Goal: Navigation & Orientation: Find specific page/section

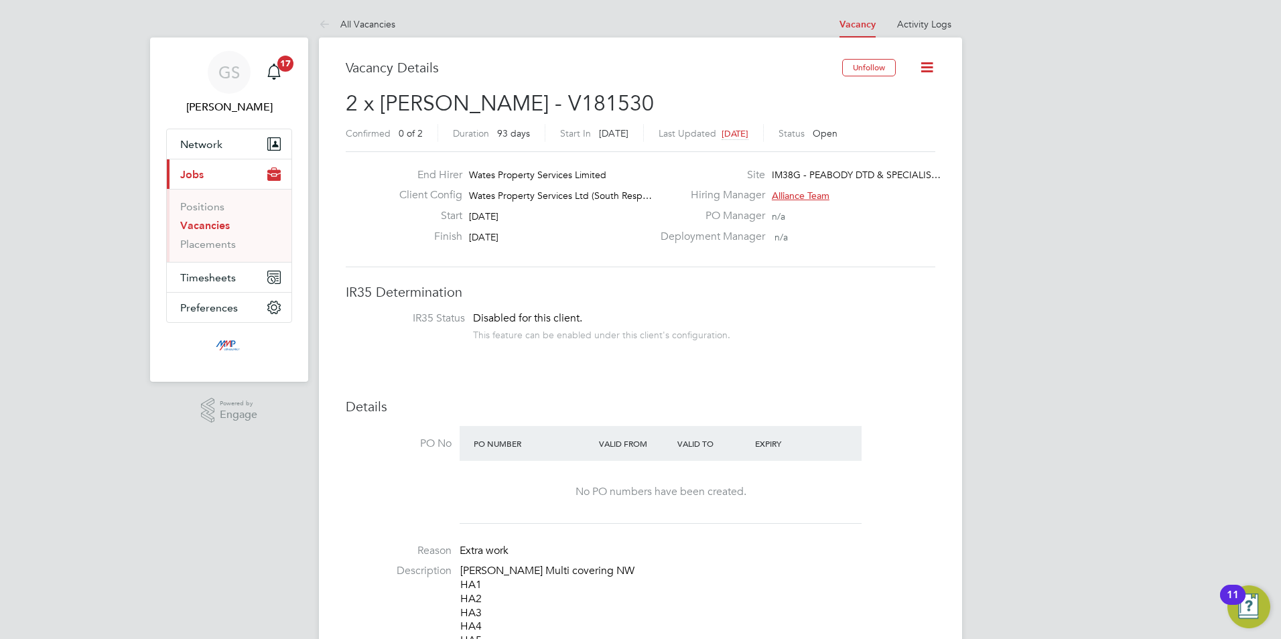
click at [206, 230] on link "Vacancies" at bounding box center [205, 225] width 50 height 13
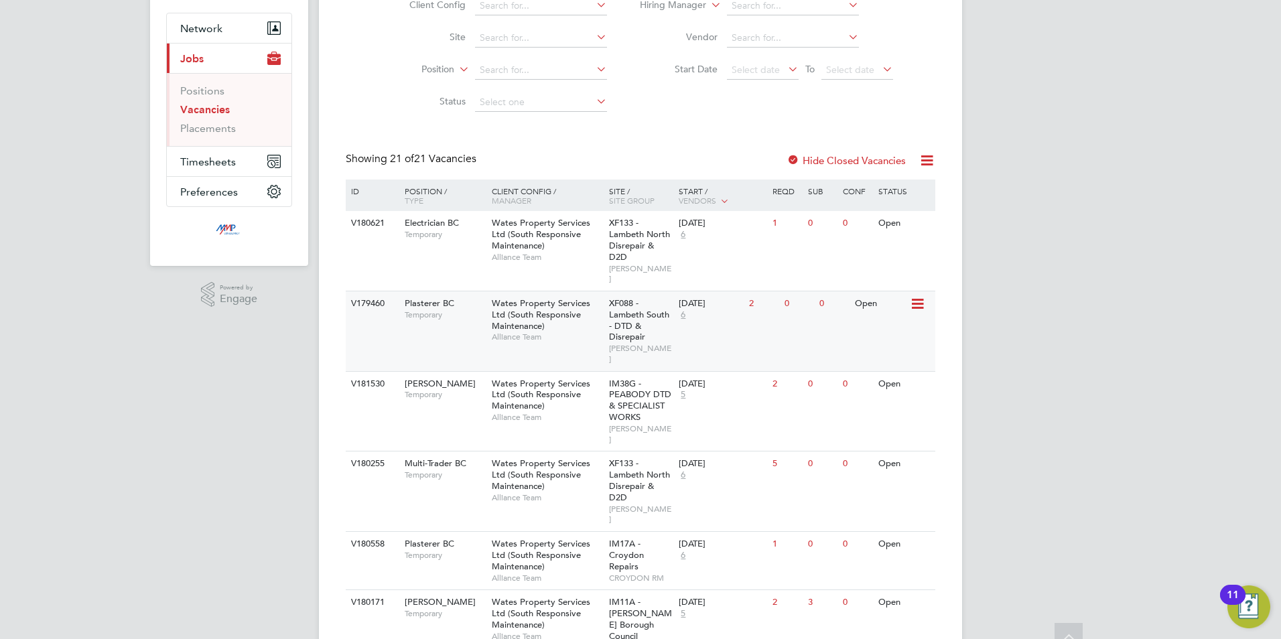
scroll to position [134, 0]
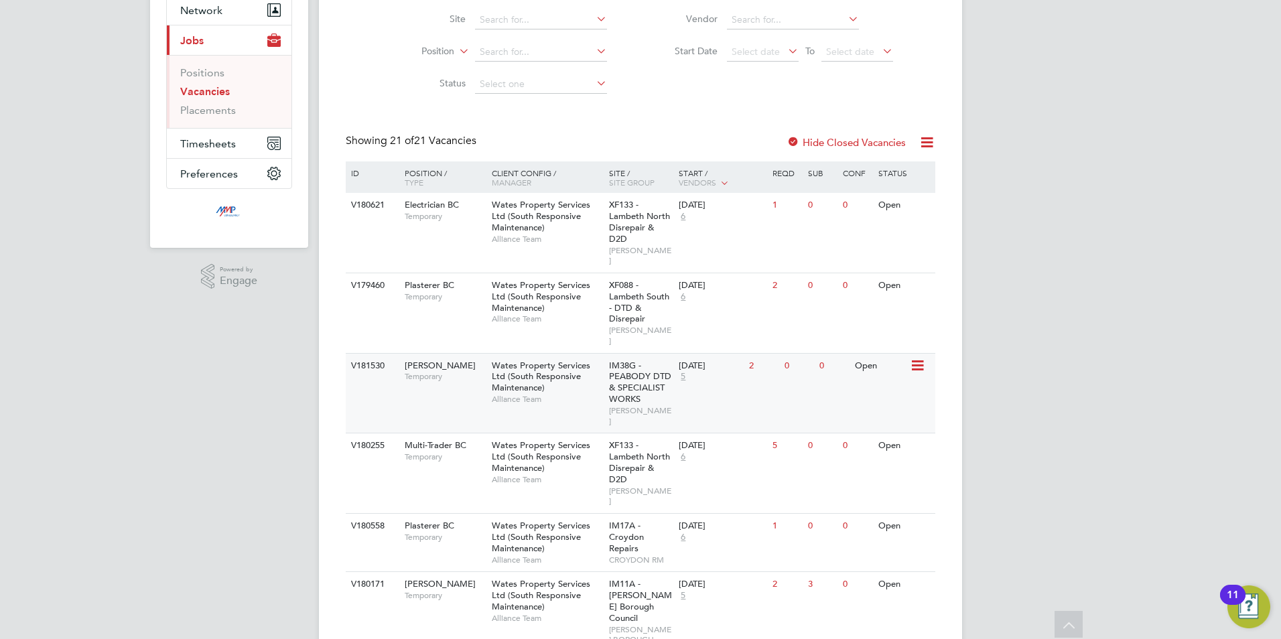
click at [580, 394] on span "Alliance Team" at bounding box center [547, 399] width 111 height 11
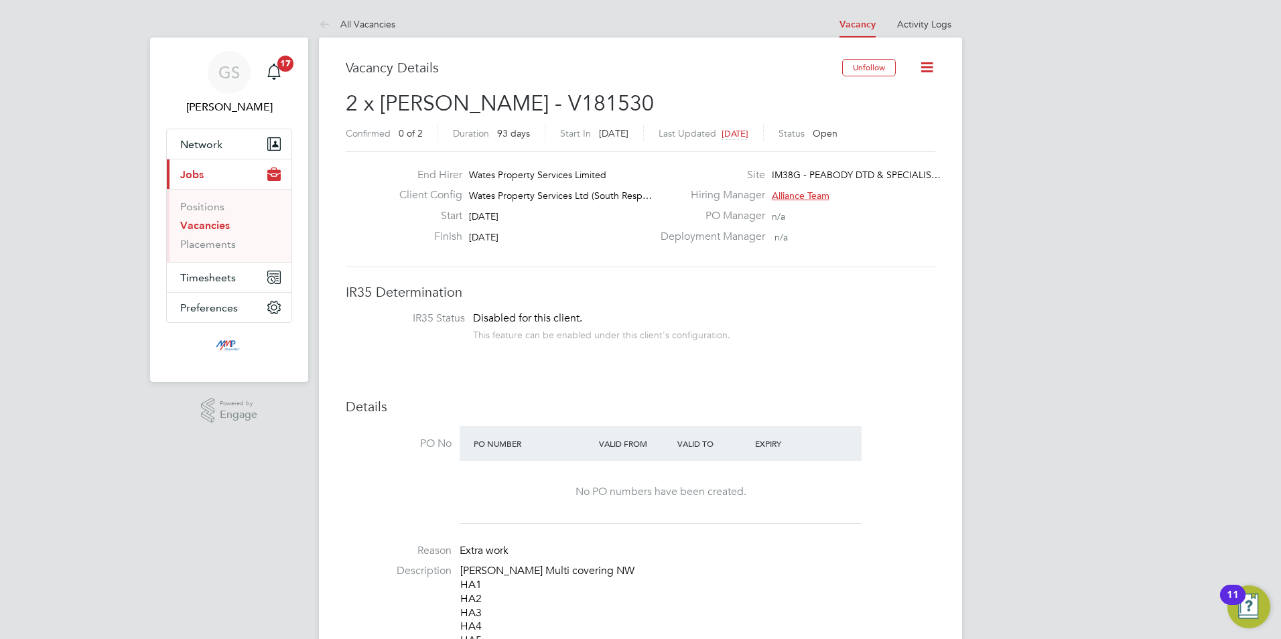
click at [220, 224] on link "Vacancies" at bounding box center [205, 225] width 50 height 13
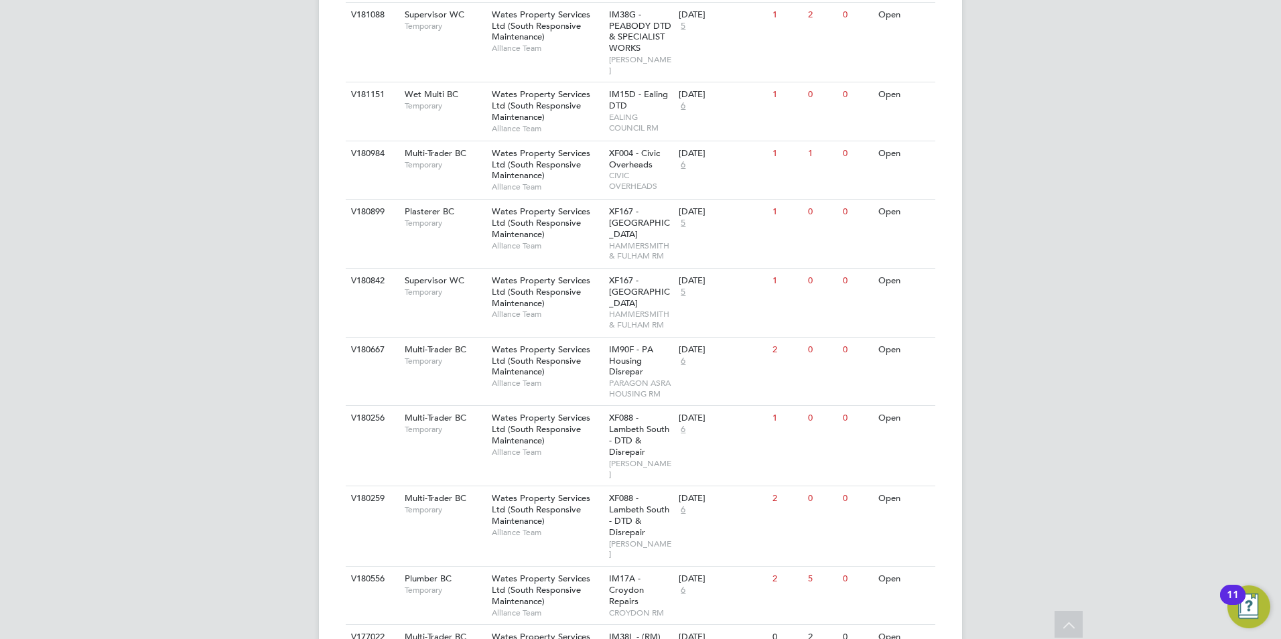
scroll to position [1247, 0]
